Goal: Task Accomplishment & Management: Use online tool/utility

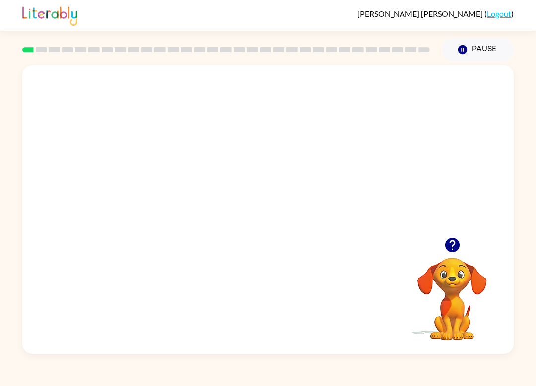
click at [455, 243] on icon "button" at bounding box center [451, 245] width 14 height 14
click at [249, 211] on div at bounding box center [267, 214] width 63 height 36
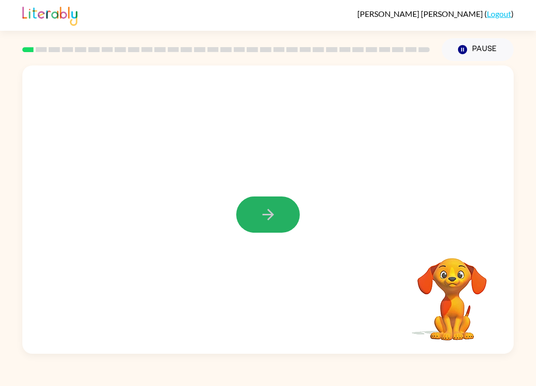
click at [249, 210] on button "button" at bounding box center [267, 214] width 63 height 36
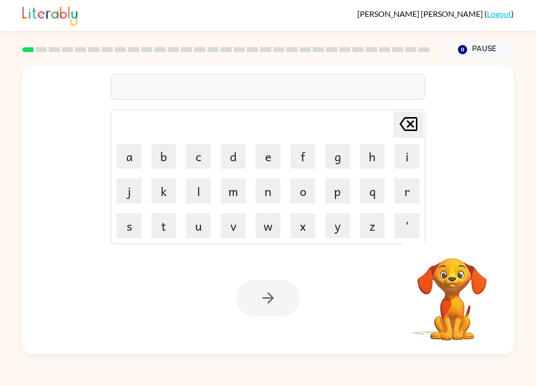
click at [206, 159] on button "c" at bounding box center [198, 156] width 25 height 25
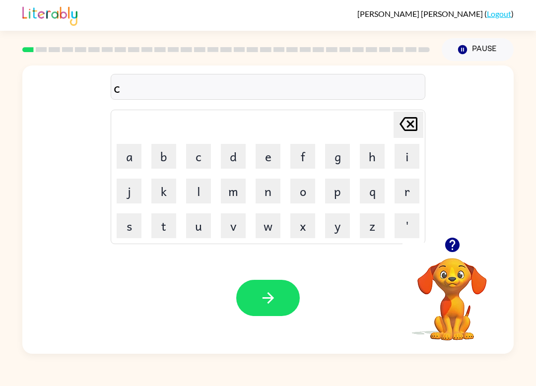
click at [411, 148] on button "i" at bounding box center [406, 156] width 25 height 25
click at [410, 186] on button "r" at bounding box center [406, 191] width 25 height 25
click at [196, 159] on button "c" at bounding box center [198, 156] width 25 height 25
click at [291, 190] on button "o" at bounding box center [302, 191] width 25 height 25
click at [125, 226] on button "s" at bounding box center [129, 225] width 25 height 25
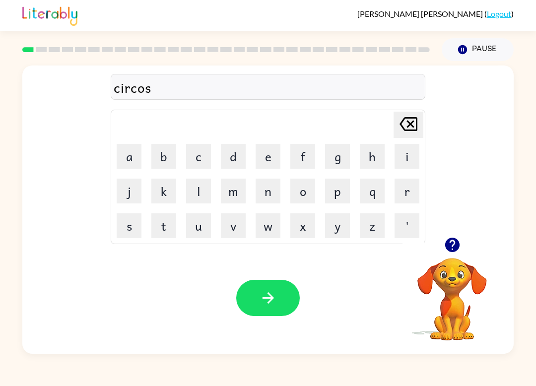
click at [269, 298] on icon "button" at bounding box center [267, 297] width 11 height 11
click at [336, 225] on button "y" at bounding box center [337, 225] width 25 height 25
click at [307, 199] on button "o" at bounding box center [302, 191] width 25 height 25
click at [264, 196] on button "n" at bounding box center [267, 191] width 25 height 25
click at [251, 293] on button "button" at bounding box center [267, 298] width 63 height 36
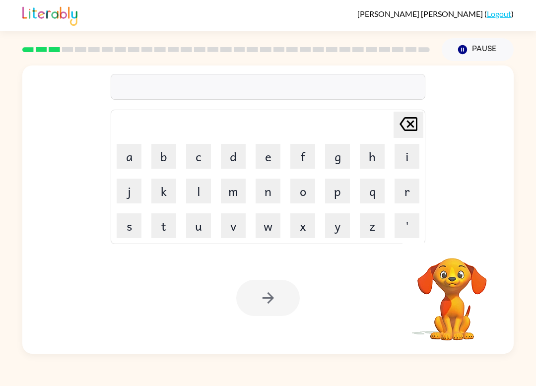
click at [387, 330] on div "Your browser must support playing .mp4 files to use Literably. Please try using…" at bounding box center [267, 298] width 491 height 112
click at [432, 320] on video "Your browser must support playing .mp4 files to use Literably. Please try using…" at bounding box center [451, 292] width 99 height 99
click at [431, 321] on video "Your browser must support playing .mp4 files to use Literably. Please try using…" at bounding box center [451, 292] width 99 height 99
click at [429, 315] on video "Your browser must support playing .mp4 files to use Literably. Please try using…" at bounding box center [451, 292] width 99 height 99
click at [424, 309] on video "Your browser must support playing .mp4 files to use Literably. Please try using…" at bounding box center [451, 292] width 99 height 99
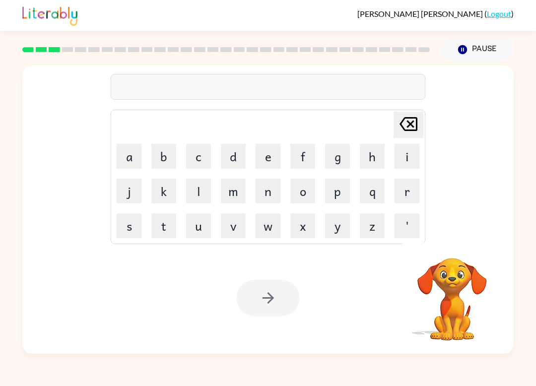
click at [269, 233] on button "w" at bounding box center [267, 225] width 25 height 25
click at [409, 161] on button "i" at bounding box center [406, 156] width 25 height 25
click at [458, 269] on video "Your browser must support playing .mp4 files to use Literably. Please try using…" at bounding box center [451, 292] width 99 height 99
click at [466, 51] on icon "button" at bounding box center [462, 49] width 9 height 9
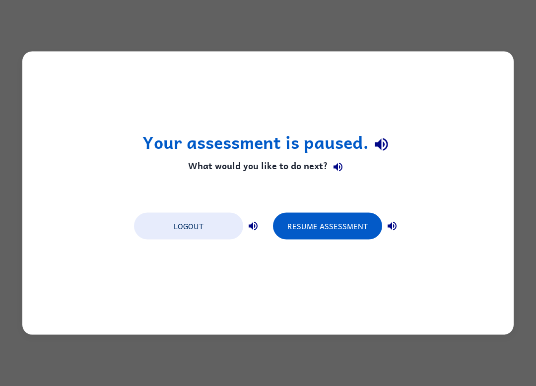
click at [352, 219] on button "Resume Assessment" at bounding box center [327, 226] width 109 height 27
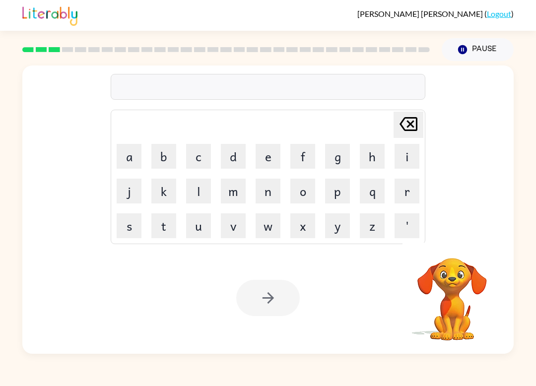
click at [260, 222] on button "w" at bounding box center [267, 225] width 25 height 25
click at [403, 153] on button "i" at bounding box center [406, 156] width 25 height 25
click at [193, 188] on button "l" at bounding box center [198, 191] width 25 height 25
click at [229, 161] on button "d" at bounding box center [233, 156] width 25 height 25
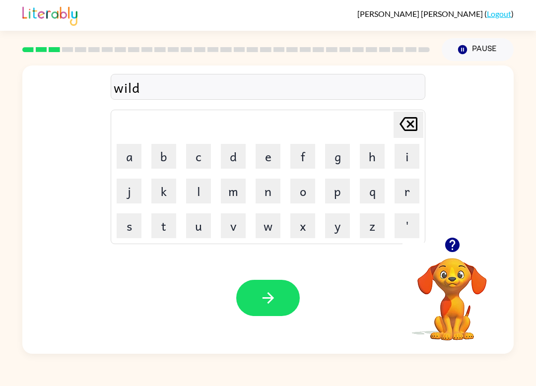
click at [307, 154] on button "f" at bounding box center [302, 156] width 25 height 25
click at [397, 156] on button "i" at bounding box center [406, 156] width 25 height 25
click at [406, 194] on button "r" at bounding box center [406, 191] width 25 height 25
click at [267, 163] on button "e" at bounding box center [267, 156] width 25 height 25
click at [244, 303] on button "button" at bounding box center [267, 298] width 63 height 36
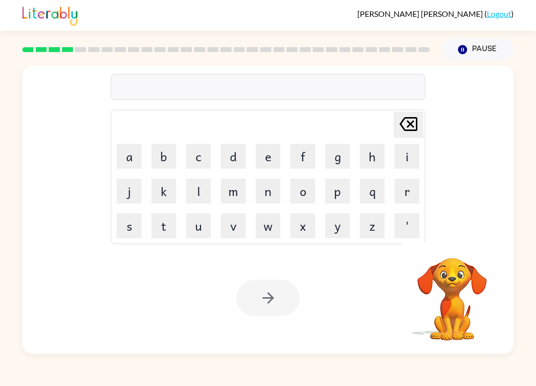
click at [129, 227] on button "s" at bounding box center [129, 225] width 25 height 25
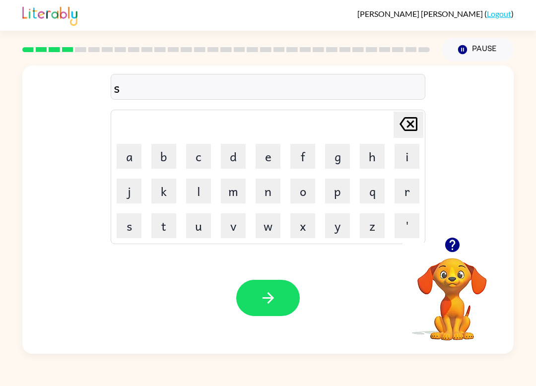
click at [164, 224] on button "t" at bounding box center [163, 225] width 25 height 25
click at [399, 187] on button "r" at bounding box center [406, 191] width 25 height 25
click at [196, 231] on button "u" at bounding box center [198, 225] width 25 height 25
click at [198, 162] on button "c" at bounding box center [198, 156] width 25 height 25
click at [162, 197] on button "k" at bounding box center [163, 191] width 25 height 25
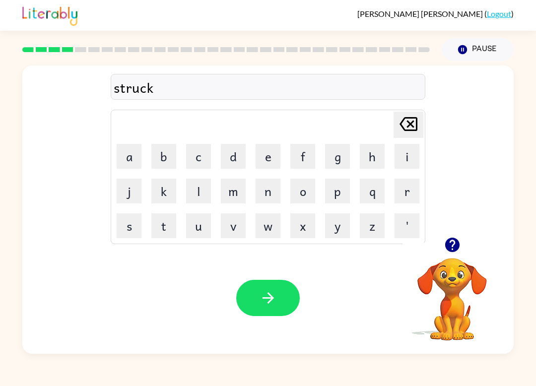
click at [272, 291] on icon "button" at bounding box center [267, 297] width 17 height 17
click at [205, 163] on button "c" at bounding box center [198, 156] width 25 height 25
click at [303, 201] on button "o" at bounding box center [302, 191] width 25 height 25
click at [203, 237] on button "u" at bounding box center [198, 225] width 25 height 25
click at [406, 161] on button "i" at bounding box center [406, 156] width 25 height 25
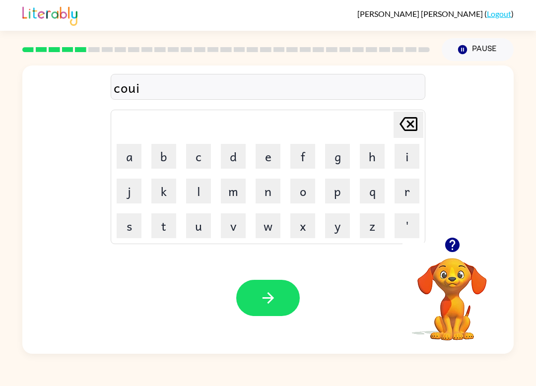
click at [400, 252] on div "Your browser must support playing .mp4 files to use Literably. Please try using…" at bounding box center [267, 298] width 491 height 112
click at [417, 184] on button "r" at bounding box center [406, 191] width 25 height 25
click at [401, 128] on icon "[PERSON_NAME] last character input" at bounding box center [408, 124] width 24 height 24
click at [401, 160] on button "i" at bounding box center [406, 156] width 25 height 25
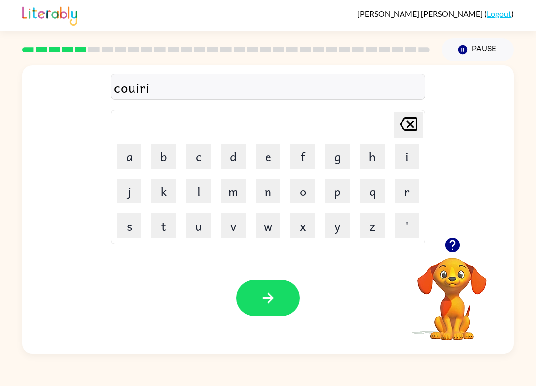
click at [412, 125] on icon at bounding box center [408, 124] width 18 height 14
click at [265, 152] on button "e" at bounding box center [267, 156] width 25 height 25
click at [325, 157] on button "g" at bounding box center [337, 156] width 25 height 25
click at [273, 157] on button "e" at bounding box center [267, 156] width 25 height 25
click at [130, 229] on button "s" at bounding box center [129, 225] width 25 height 25
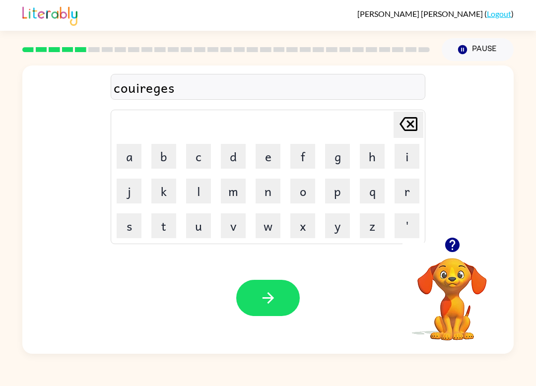
click at [279, 293] on button "button" at bounding box center [267, 298] width 63 height 36
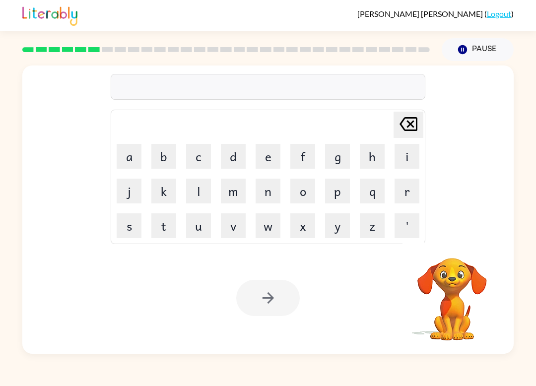
click at [404, 191] on button "r" at bounding box center [406, 191] width 25 height 25
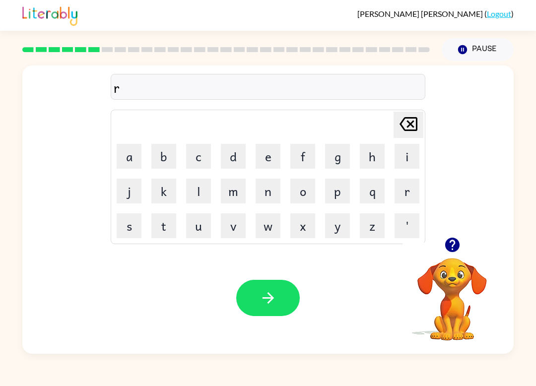
click at [274, 150] on button "e" at bounding box center [267, 156] width 25 height 25
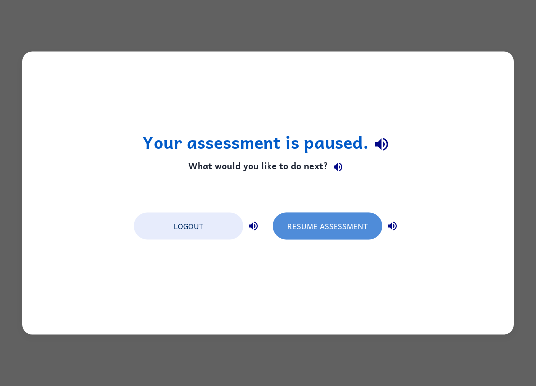
click at [343, 227] on button "Resume Assessment" at bounding box center [327, 226] width 109 height 27
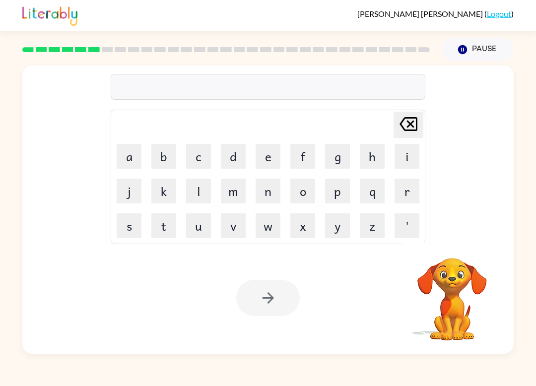
click at [402, 197] on button "r" at bounding box center [406, 191] width 25 height 25
click at [271, 158] on button "e" at bounding box center [267, 156] width 25 height 25
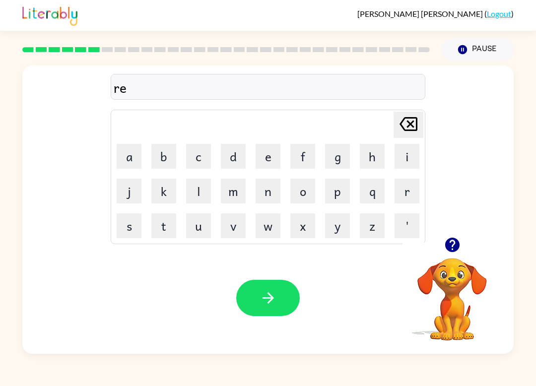
click at [167, 226] on button "t" at bounding box center [163, 225] width 25 height 25
click at [396, 166] on button "i" at bounding box center [406, 156] width 25 height 25
click at [409, 187] on button "r" at bounding box center [406, 191] width 25 height 25
click at [265, 155] on button "e" at bounding box center [267, 156] width 25 height 25
click at [265, 201] on button "n" at bounding box center [267, 191] width 25 height 25
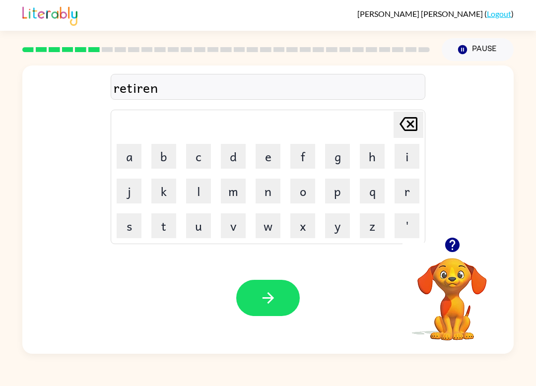
click at [236, 191] on button "m" at bounding box center [233, 191] width 25 height 25
click at [273, 154] on button "e" at bounding box center [267, 156] width 25 height 25
click at [302, 225] on button "x" at bounding box center [302, 225] width 25 height 25
click at [397, 130] on icon "[PERSON_NAME] last character input" at bounding box center [408, 124] width 24 height 24
click at [268, 193] on button "n" at bounding box center [267, 191] width 25 height 25
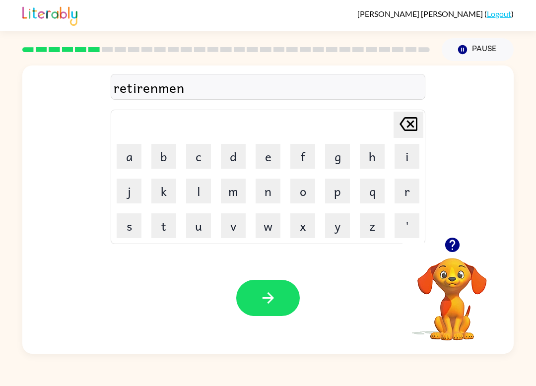
click at [157, 223] on button "t" at bounding box center [163, 225] width 25 height 25
click at [270, 306] on icon "button" at bounding box center [267, 297] width 17 height 17
click at [157, 230] on button "t" at bounding box center [163, 225] width 25 height 25
click at [400, 158] on button "i" at bounding box center [406, 156] width 25 height 25
click at [205, 158] on button "c" at bounding box center [198, 156] width 25 height 25
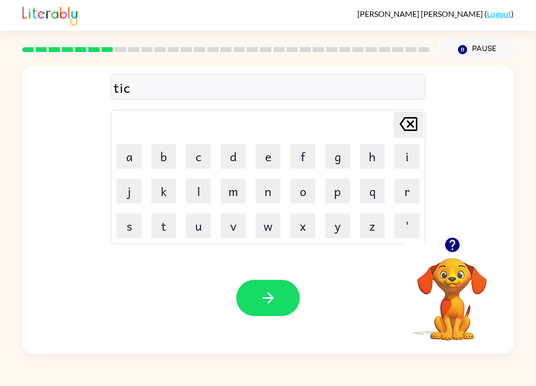
click at [163, 196] on button "k" at bounding box center [163, 191] width 25 height 25
click at [198, 193] on button "l" at bounding box center [198, 191] width 25 height 25
click at [272, 157] on button "e" at bounding box center [267, 156] width 25 height 25
click at [259, 294] on icon "button" at bounding box center [267, 297] width 17 height 17
click at [262, 151] on button "e" at bounding box center [267, 156] width 25 height 25
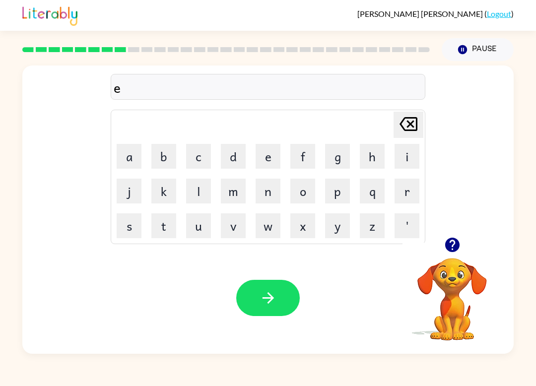
click at [126, 227] on button "s" at bounding box center [129, 225] width 25 height 25
click at [342, 193] on button "p" at bounding box center [337, 191] width 25 height 25
click at [274, 159] on button "e" at bounding box center [267, 156] width 25 height 25
click at [194, 158] on button "c" at bounding box center [198, 156] width 25 height 25
click at [161, 225] on button "t" at bounding box center [163, 225] width 25 height 25
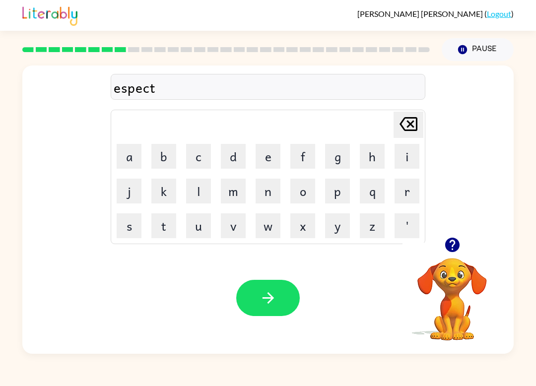
click at [266, 158] on button "e" at bounding box center [267, 156] width 25 height 25
click at [129, 233] on button "s" at bounding box center [129, 225] width 25 height 25
click at [415, 125] on icon "[PERSON_NAME] last character input" at bounding box center [408, 124] width 24 height 24
click at [198, 160] on button "c" at bounding box center [198, 156] width 25 height 25
click at [132, 155] on button "a" at bounding box center [129, 156] width 25 height 25
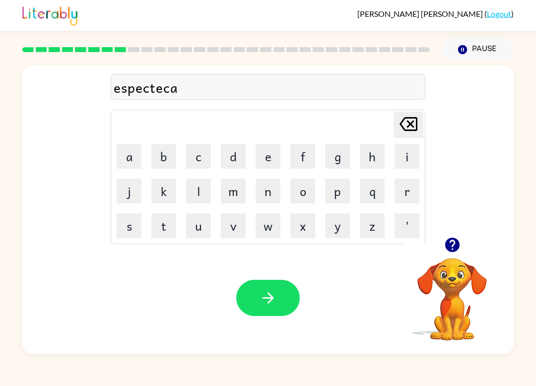
click at [197, 195] on button "l" at bounding box center [198, 191] width 25 height 25
click at [285, 295] on button "button" at bounding box center [267, 298] width 63 height 36
click at [413, 186] on button "r" at bounding box center [406, 191] width 25 height 25
click at [261, 159] on button "e" at bounding box center [267, 156] width 25 height 25
click at [305, 157] on button "f" at bounding box center [302, 156] width 25 height 25
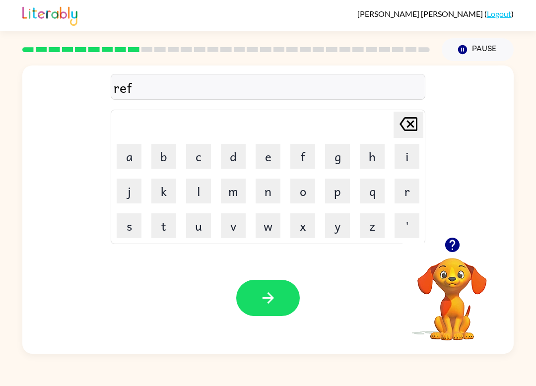
click at [303, 190] on button "o" at bounding box center [302, 191] width 25 height 25
click at [411, 194] on button "r" at bounding box center [406, 191] width 25 height 25
click at [261, 159] on button "e" at bounding box center [267, 156] width 25 height 25
click at [127, 222] on button "s" at bounding box center [129, 225] width 25 height 25
click at [161, 225] on button "t" at bounding box center [163, 225] width 25 height 25
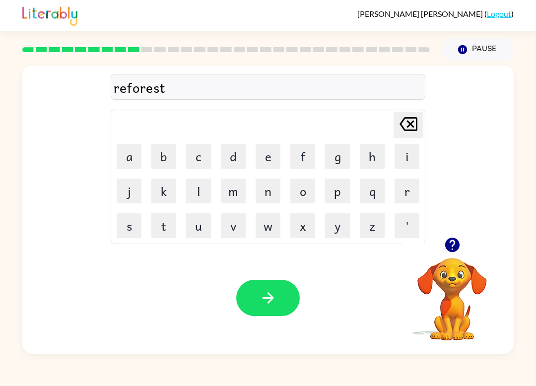
click at [252, 301] on button "button" at bounding box center [267, 298] width 63 height 36
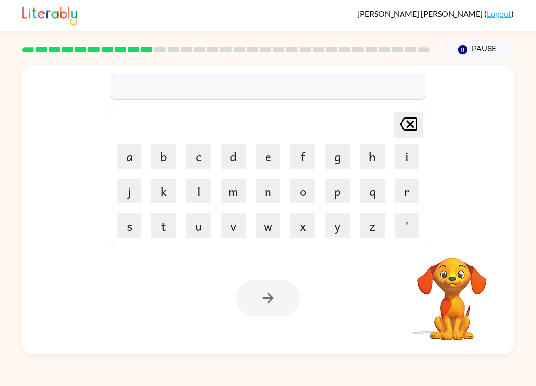
click at [487, 49] on button "Pause Pause" at bounding box center [477, 49] width 72 height 23
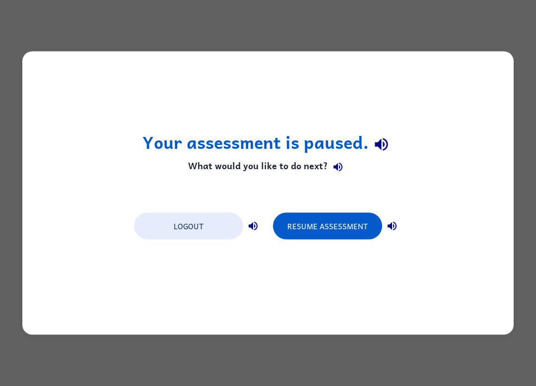
click at [354, 230] on button "Resume Assessment" at bounding box center [327, 226] width 109 height 27
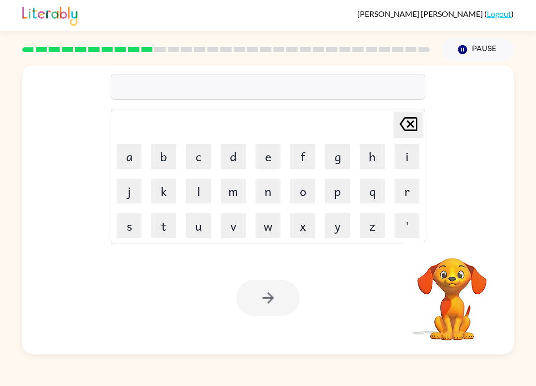
click at [457, 280] on video "Your browser must support playing .mp4 files to use Literably. Please try using…" at bounding box center [451, 292] width 99 height 99
click at [467, 272] on video "Your browser must support playing .mp4 files to use Literably. Please try using…" at bounding box center [451, 292] width 99 height 99
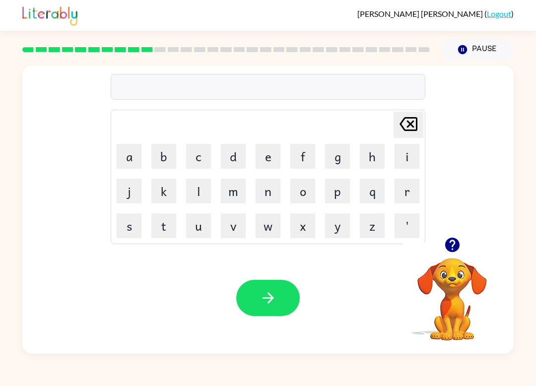
click at [337, 193] on button "p" at bounding box center [337, 191] width 25 height 25
click at [401, 192] on button "r" at bounding box center [406, 191] width 25 height 25
click at [264, 160] on button "e" at bounding box center [267, 156] width 25 height 25
click at [455, 246] on icon "button" at bounding box center [451, 245] width 14 height 14
click at [450, 248] on icon "button" at bounding box center [451, 245] width 14 height 14
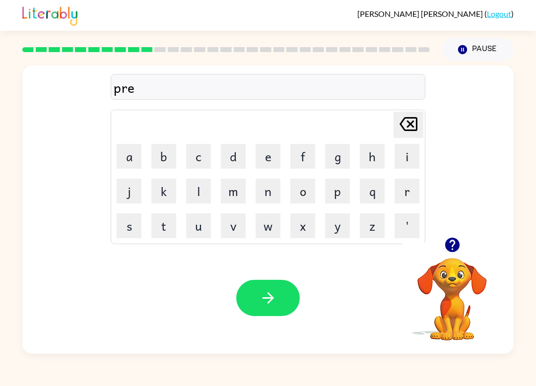
click at [371, 160] on button "h" at bounding box center [372, 156] width 25 height 25
click at [272, 160] on button "e" at bounding box center [267, 156] width 25 height 25
click at [114, 164] on td "a" at bounding box center [129, 156] width 34 height 34
click at [133, 147] on button "a" at bounding box center [129, 156] width 25 height 25
click at [230, 163] on button "d" at bounding box center [233, 156] width 25 height 25
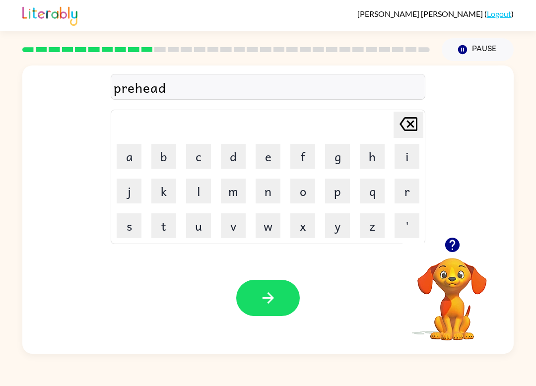
click at [270, 300] on icon "button" at bounding box center [267, 297] width 17 height 17
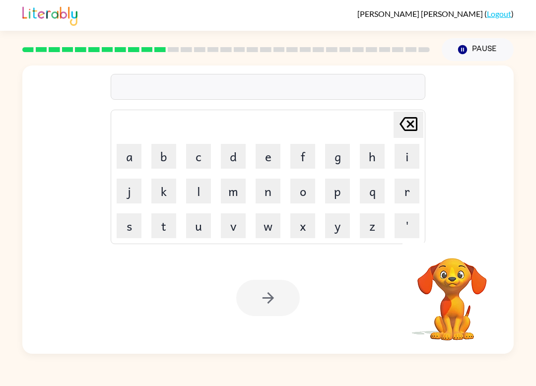
click at [482, 52] on button "Pause Pause" at bounding box center [477, 49] width 72 height 23
